Goal: Information Seeking & Learning: Learn about a topic

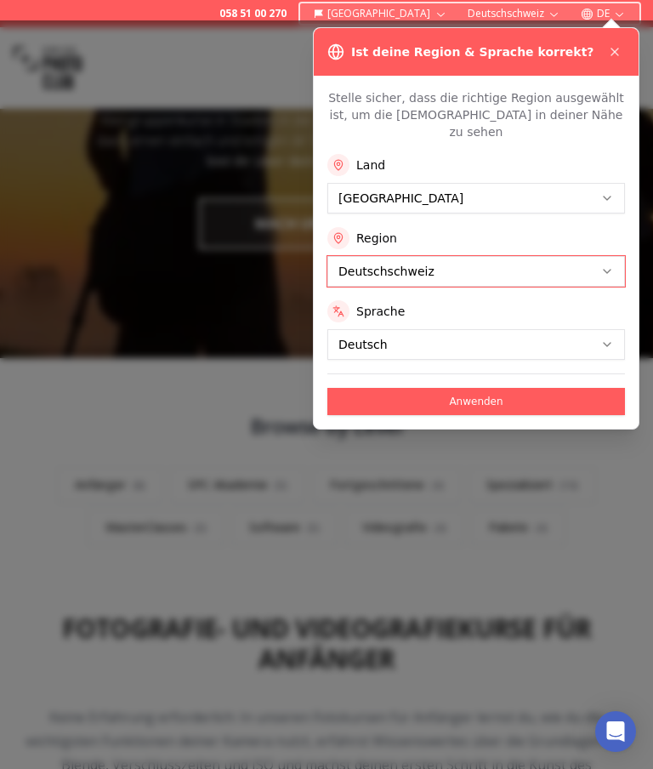
scroll to position [202, 0]
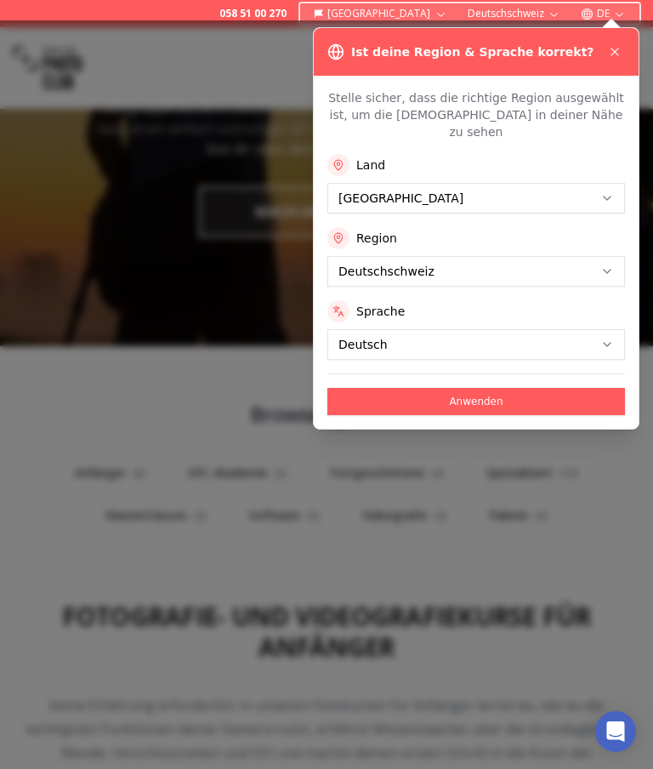
click at [499, 389] on button "Anwenden" at bounding box center [476, 401] width 298 height 27
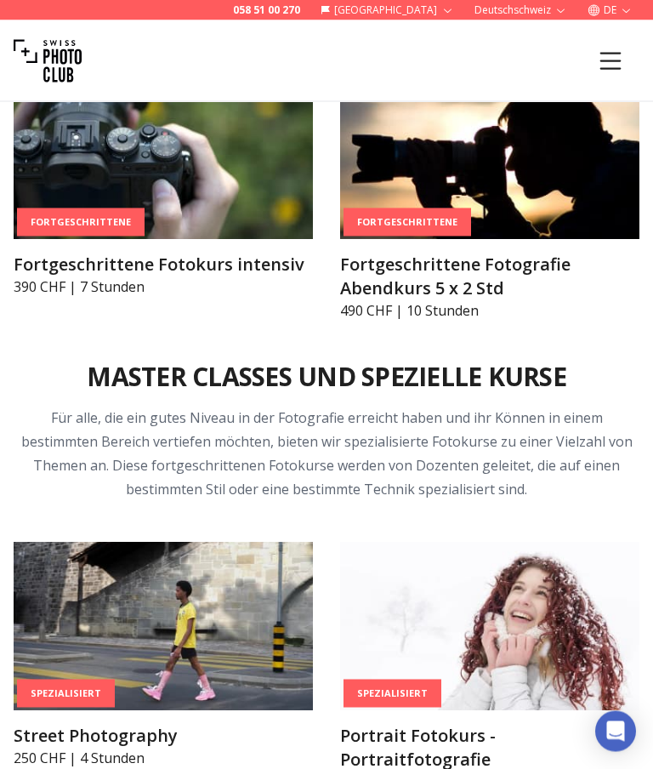
scroll to position [3702, 0]
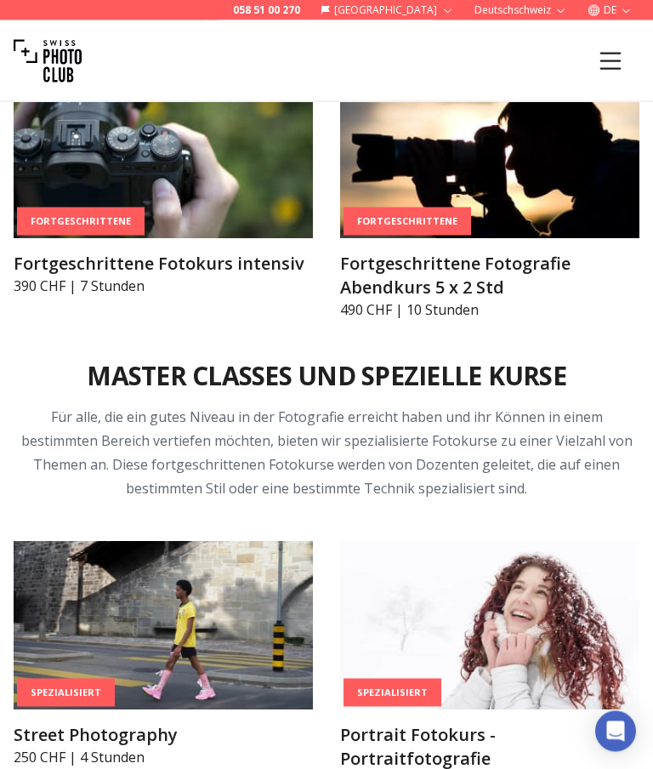
click at [243, 200] on img at bounding box center [163, 155] width 299 height 168
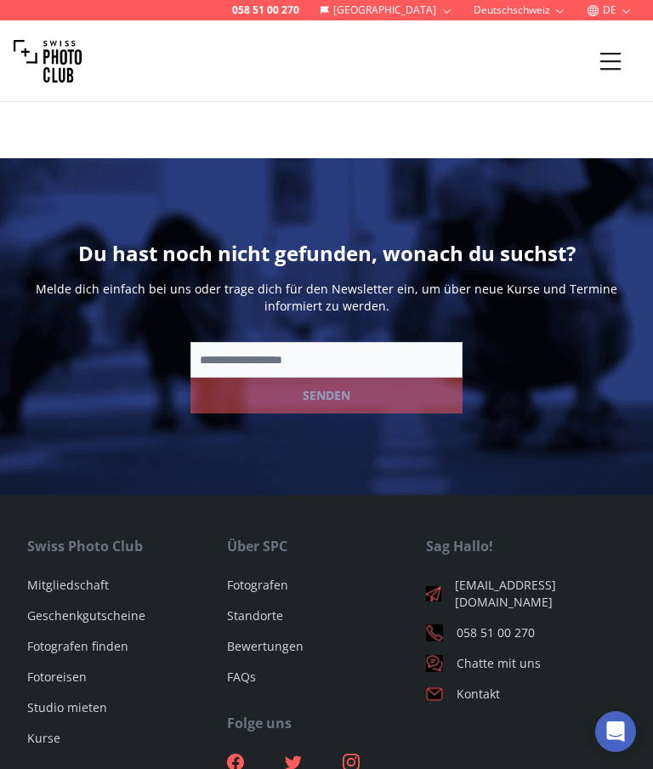
scroll to position [3428, 0]
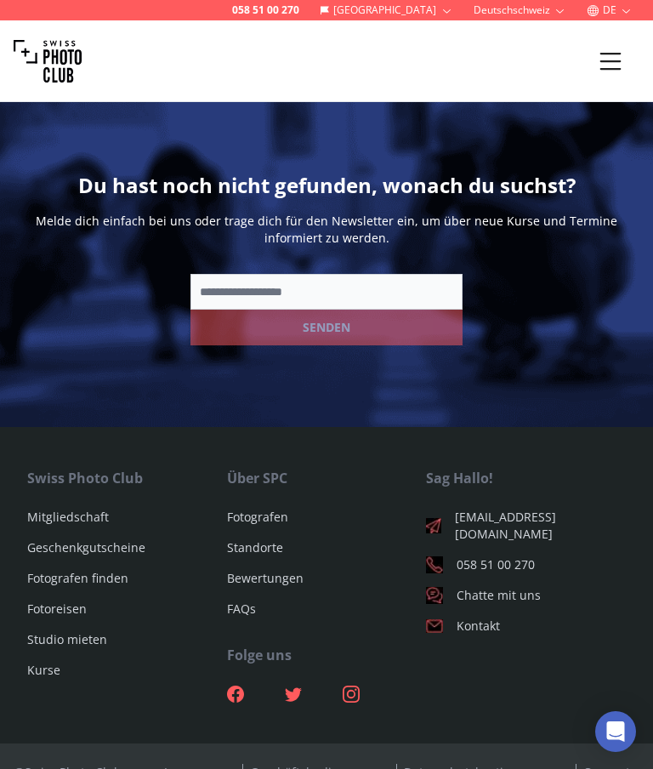
click at [135, 570] on li "Fotografen finden" at bounding box center [127, 578] width 200 height 17
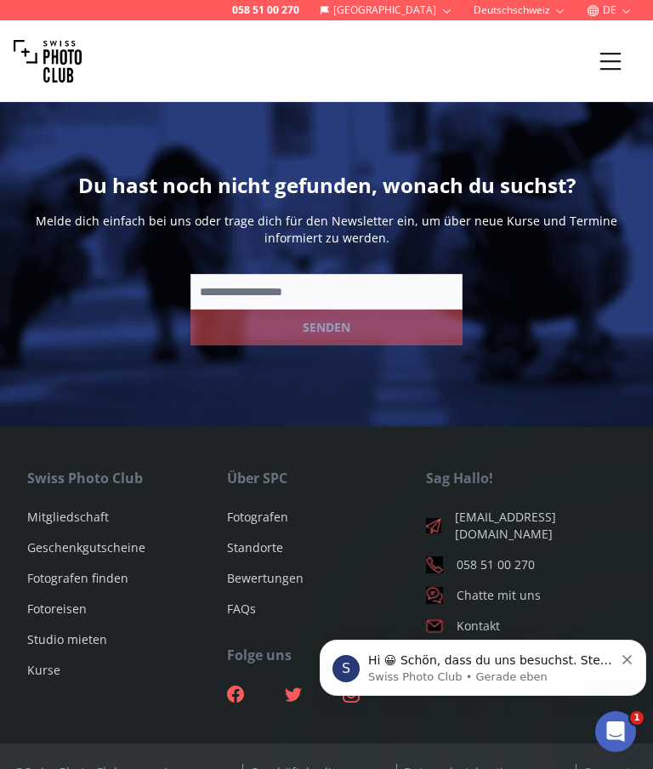
scroll to position [0, 0]
click at [83, 600] on link "Fotoreisen" at bounding box center [57, 608] width 60 height 16
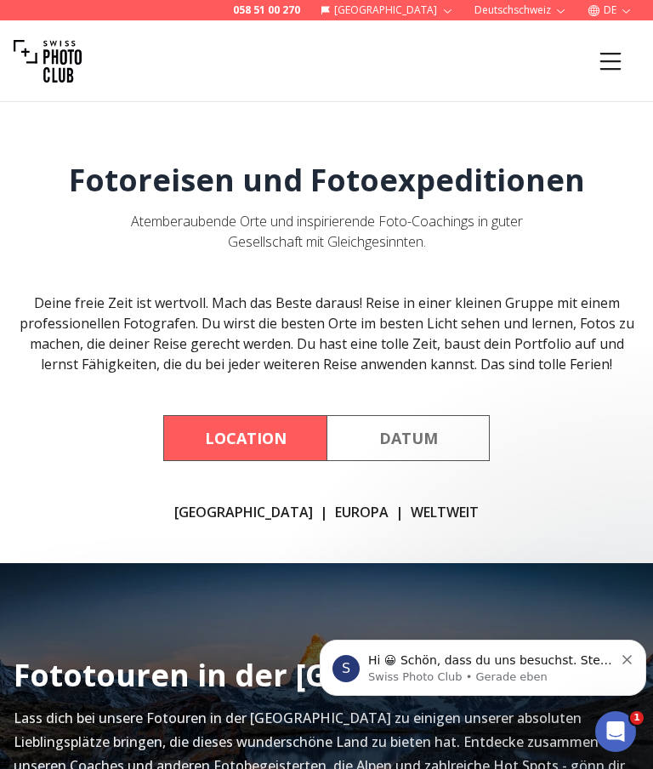
click at [252, 506] on link "[GEOGRAPHIC_DATA]" at bounding box center [243, 512] width 139 height 20
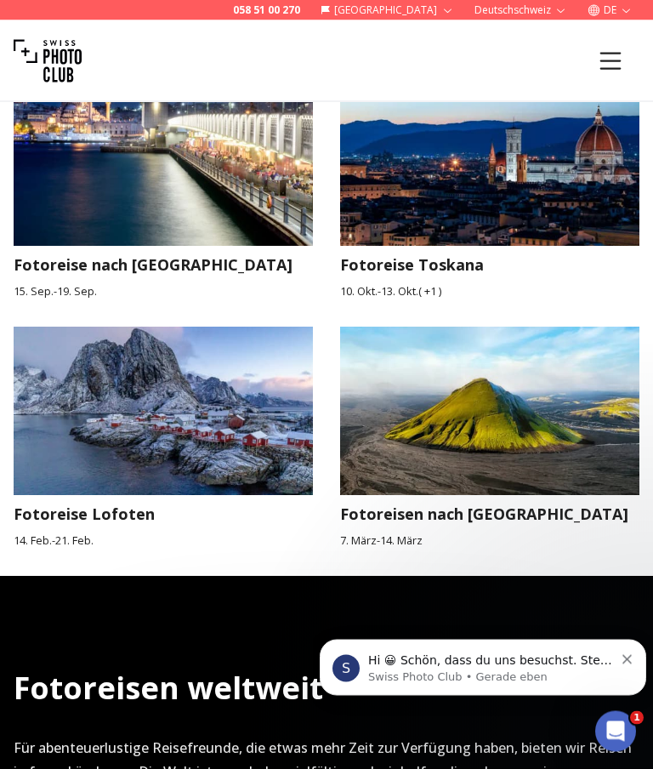
scroll to position [2108, 0]
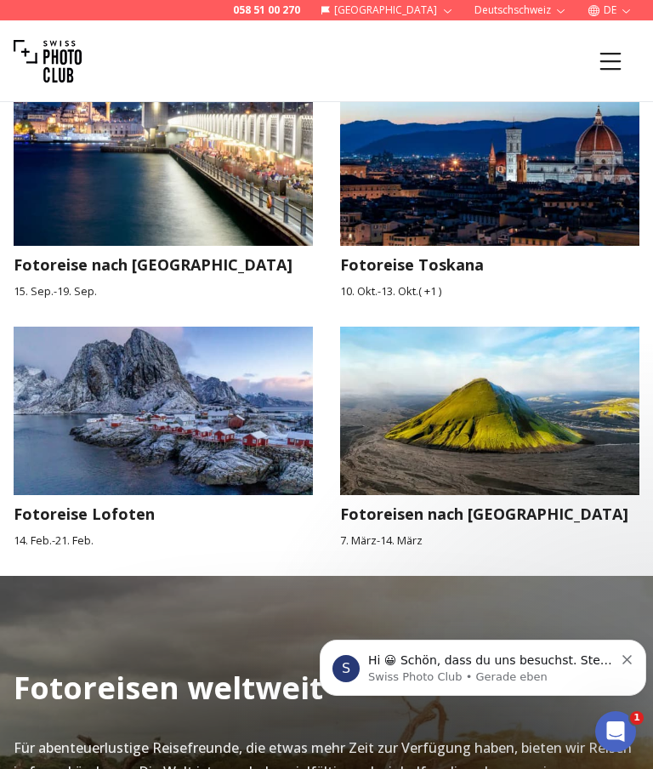
click at [265, 434] on img at bounding box center [162, 410] width 329 height 185
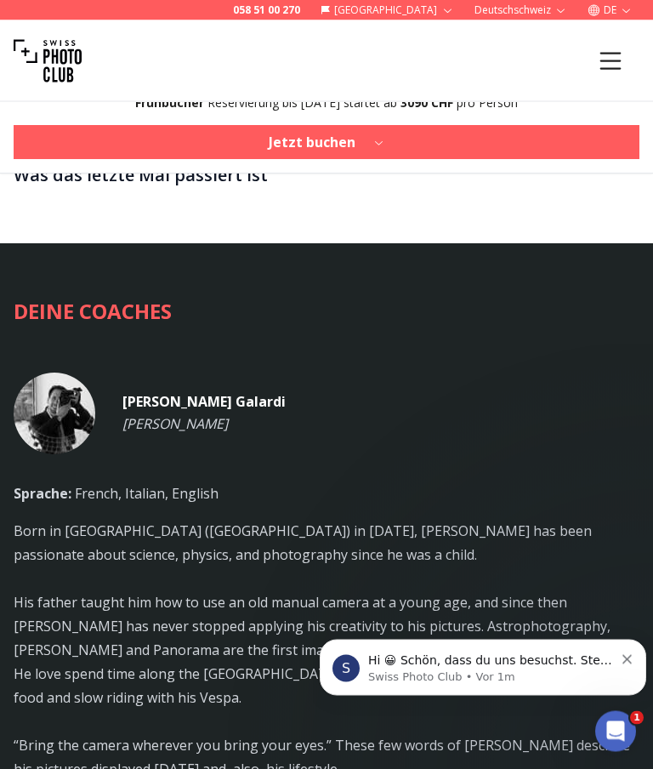
scroll to position [2575, 0]
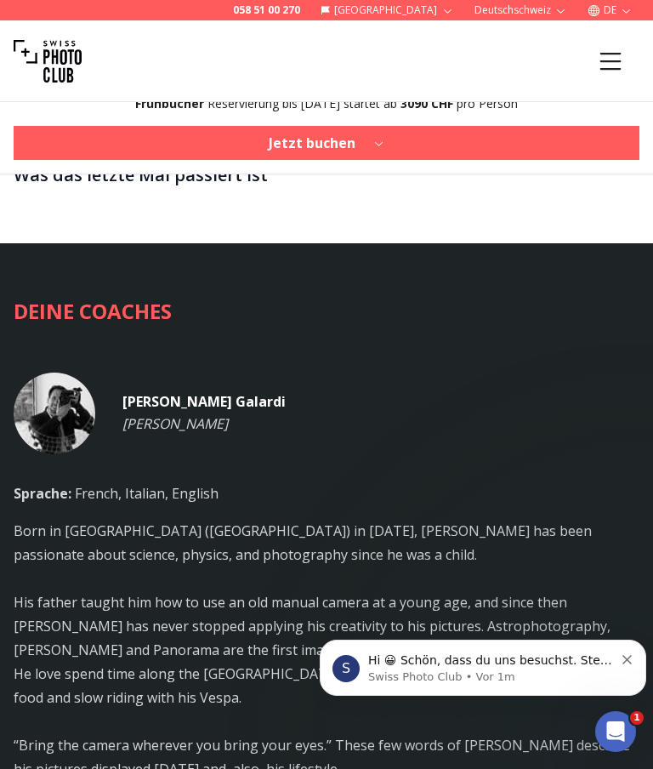
click at [262, 189] on h3 "Was das letzte Mal passiert ist" at bounding box center [327, 175] width 626 height 27
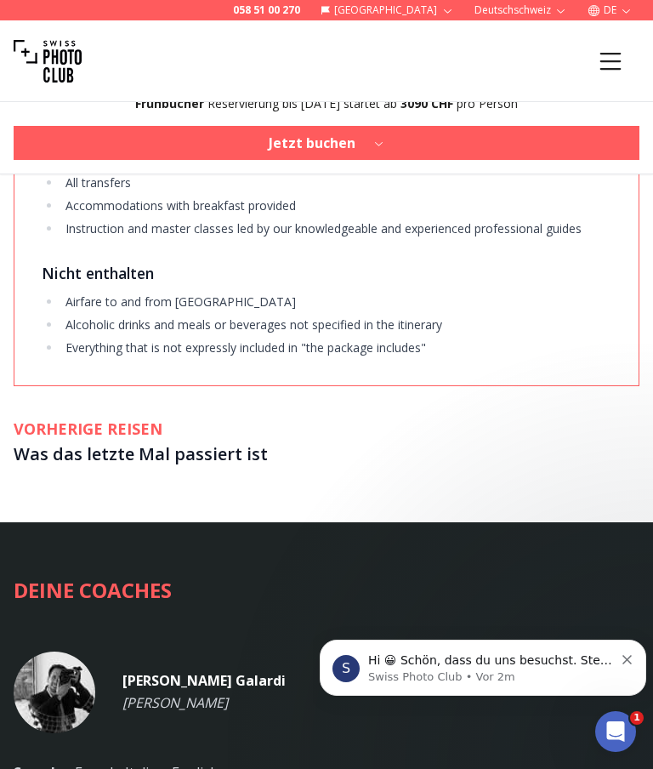
scroll to position [2295, 0]
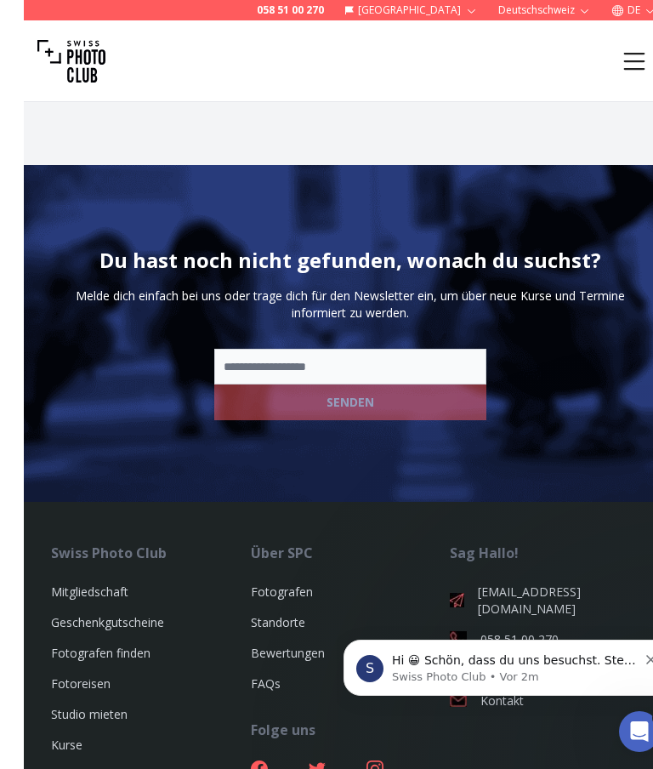
scroll to position [5054, 0]
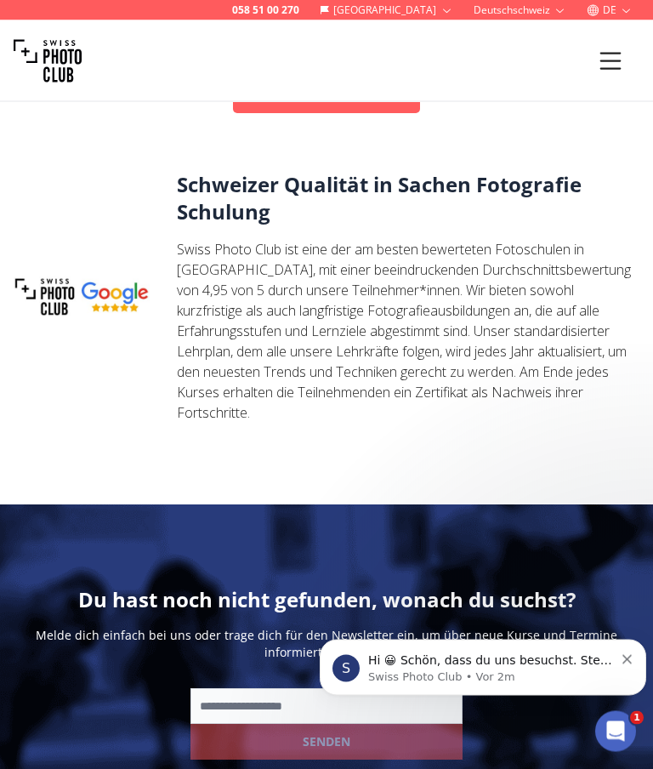
scroll to position [2740, 0]
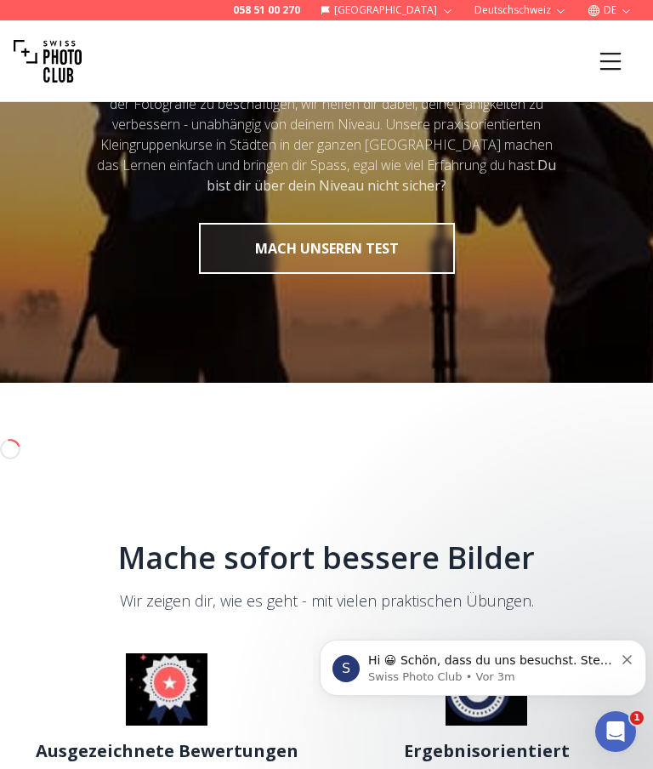
scroll to position [200, 0]
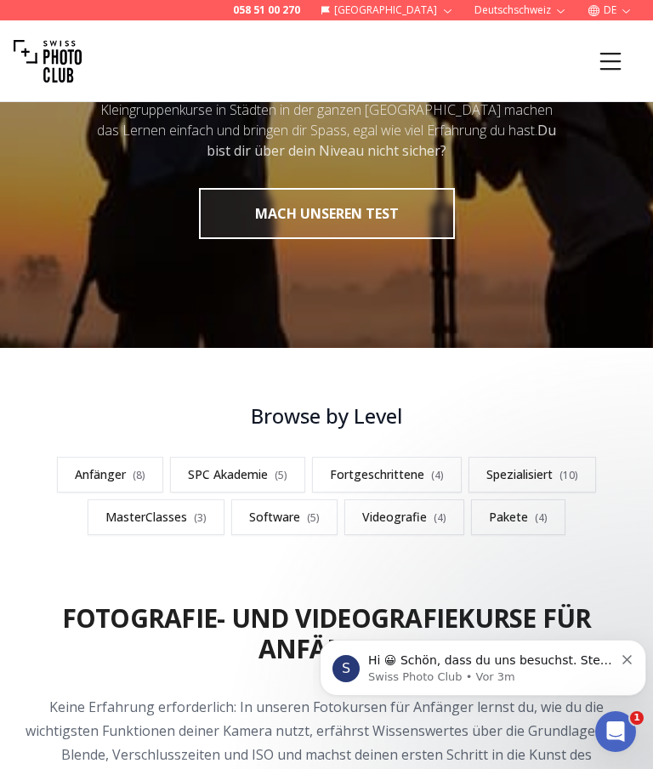
click at [416, 219] on button "MACH UNSEREN TEST" at bounding box center [327, 213] width 256 height 51
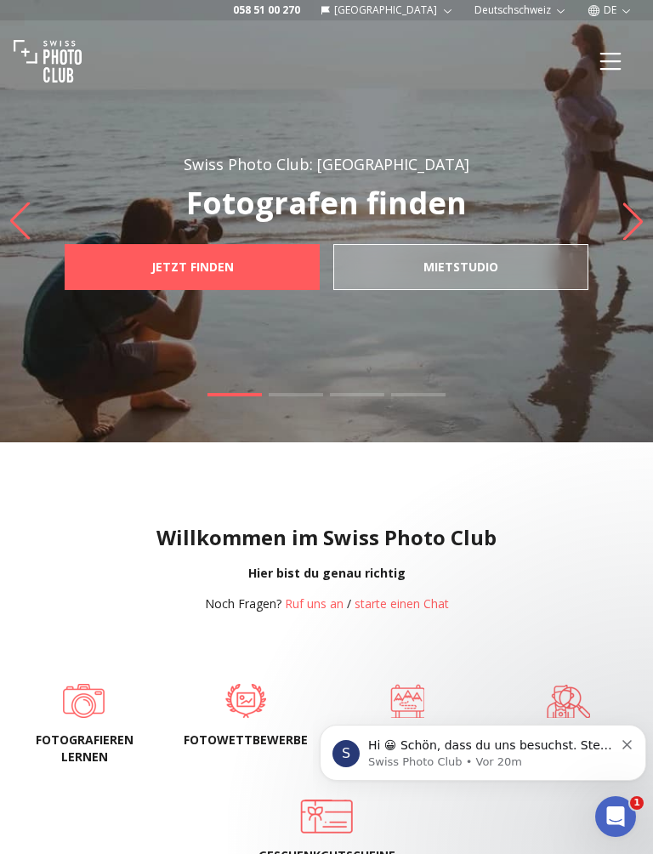
click at [545, 274] on link "mietstudio" at bounding box center [460, 267] width 255 height 46
click at [234, 276] on span "JETZT FINDEN" at bounding box center [193, 267] width 110 height 31
